Goal: Information Seeking & Learning: Check status

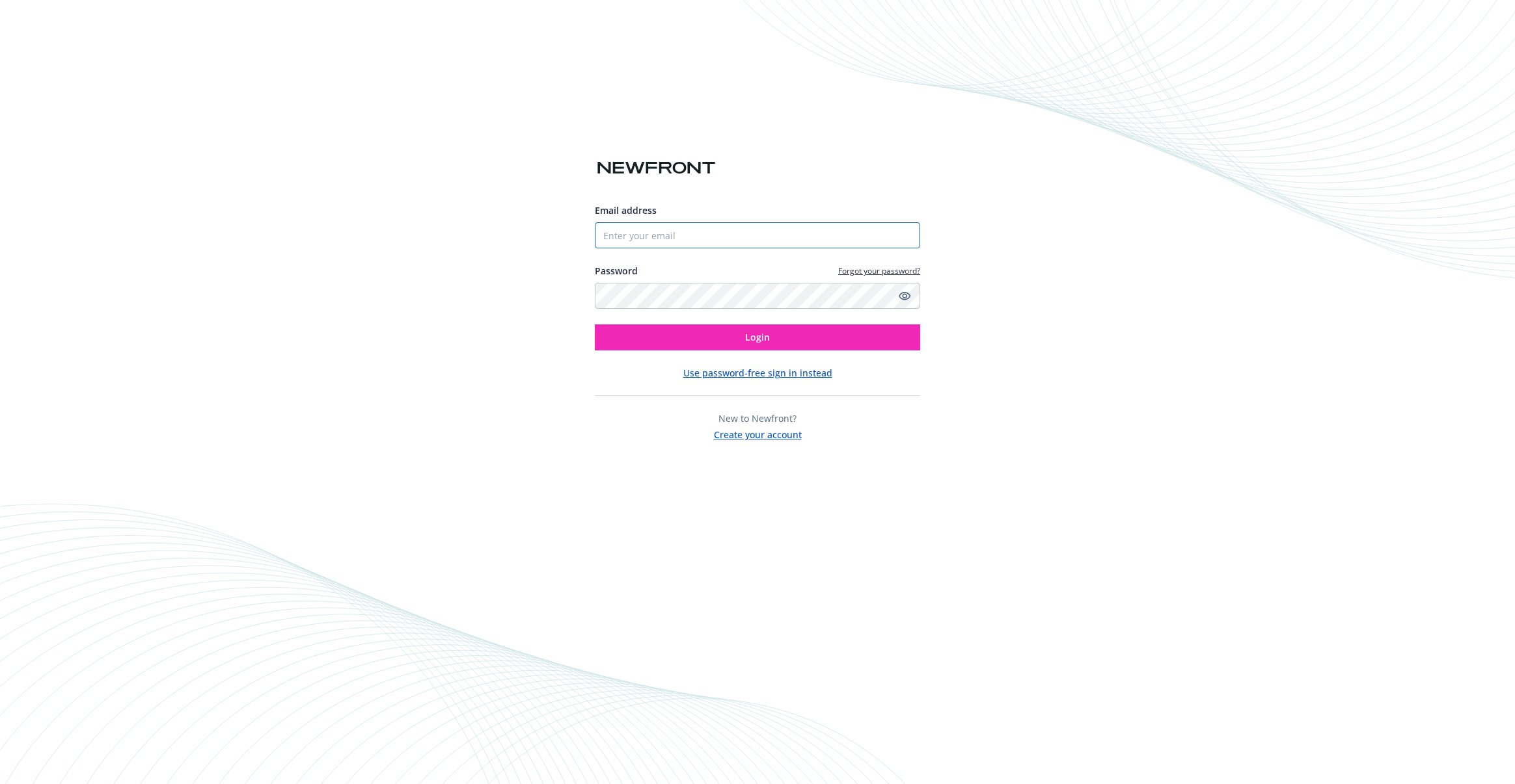
click at [731, 238] on input "Email address" at bounding box center [757, 235] width 326 height 26
type input "[EMAIL_ADDRESS][DOMAIN_NAME]"
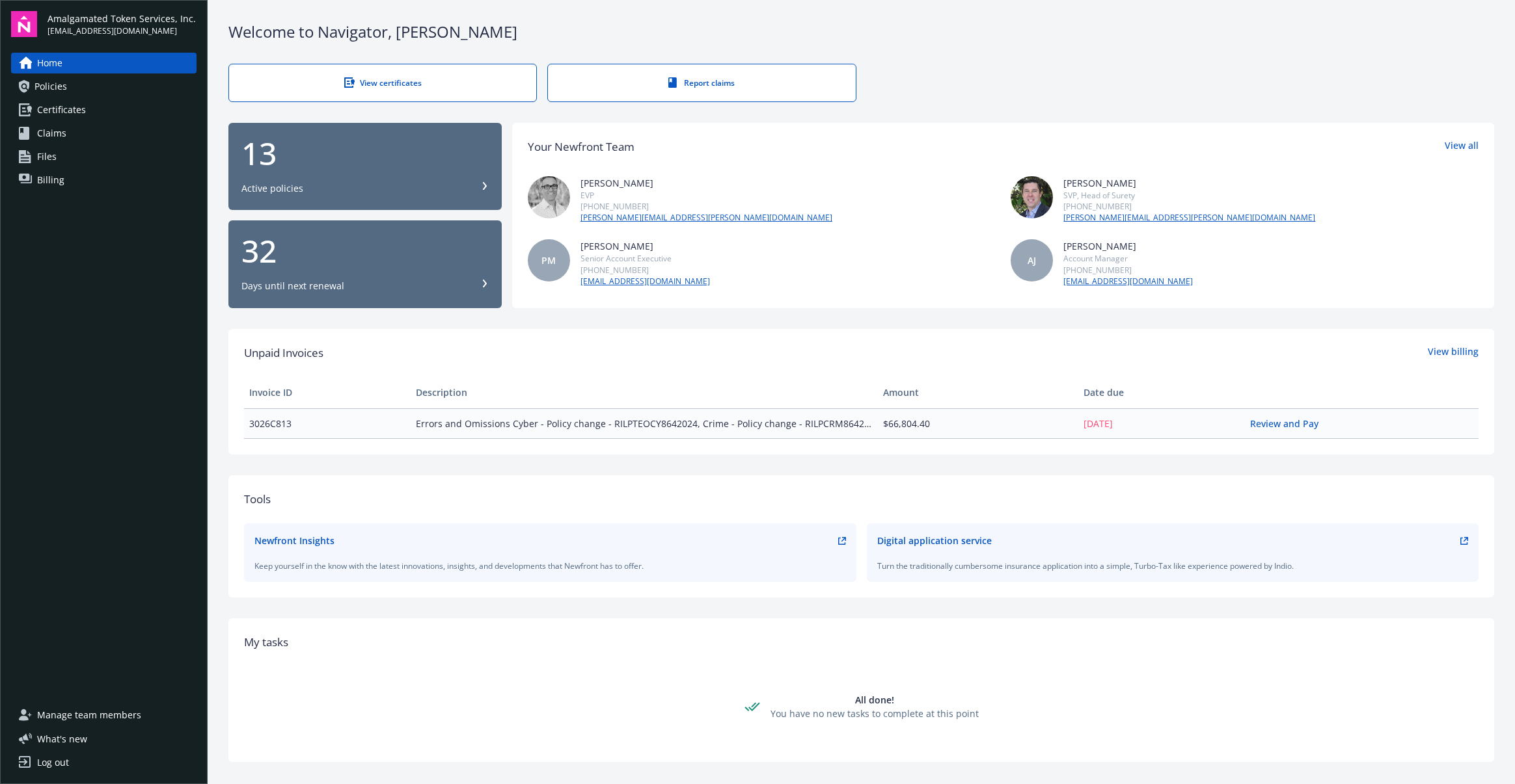
click at [114, 106] on link "Certificates" at bounding box center [104, 110] width 185 height 21
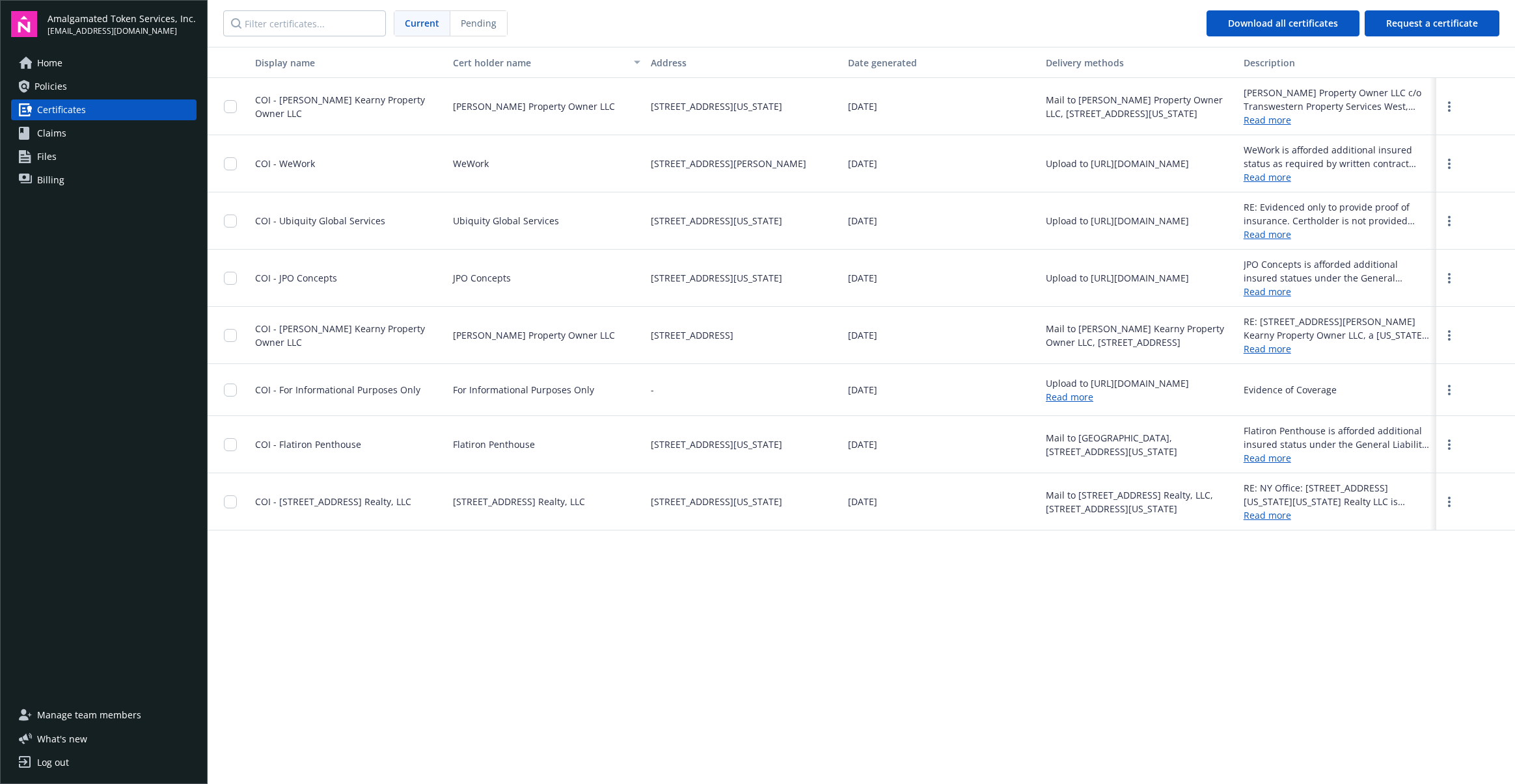
click at [107, 67] on link "Home" at bounding box center [104, 64] width 185 height 21
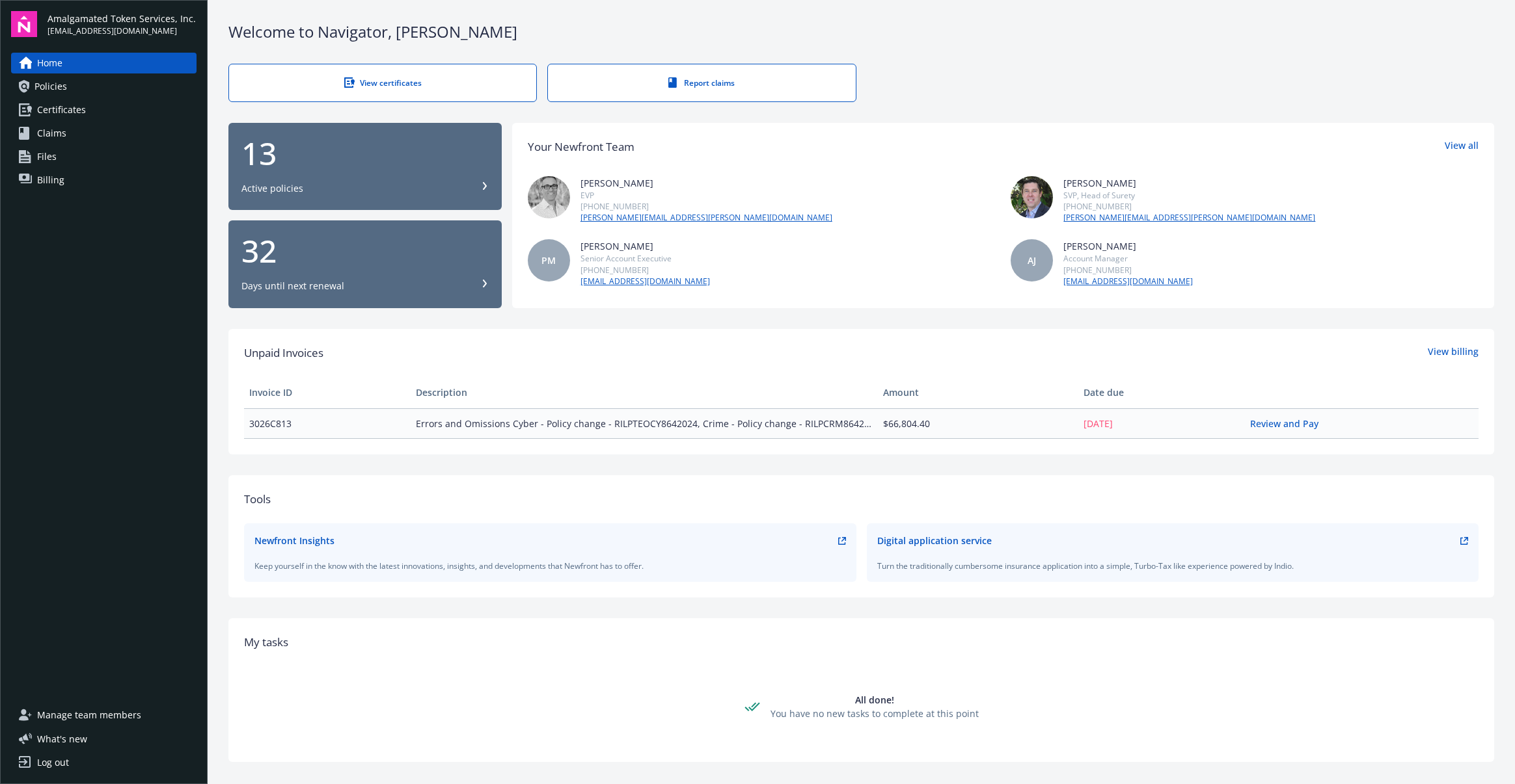
click at [436, 179] on div "13 Active policies" at bounding box center [365, 166] width 248 height 58
